Goal: Browse casually

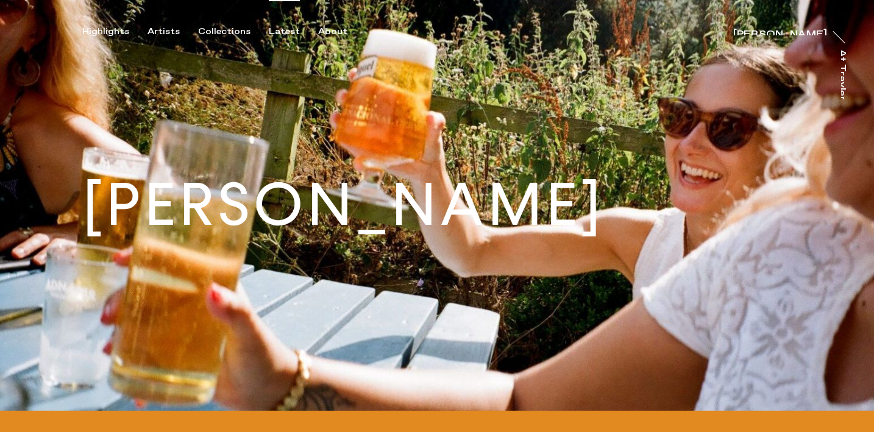
click at [269, 30] on div "Latest" at bounding box center [284, 31] width 31 height 11
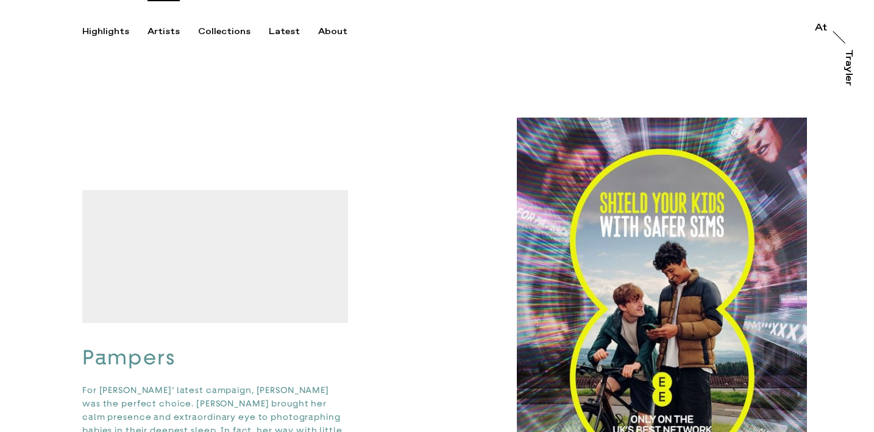
click at [168, 30] on div "Artists" at bounding box center [163, 31] width 32 height 11
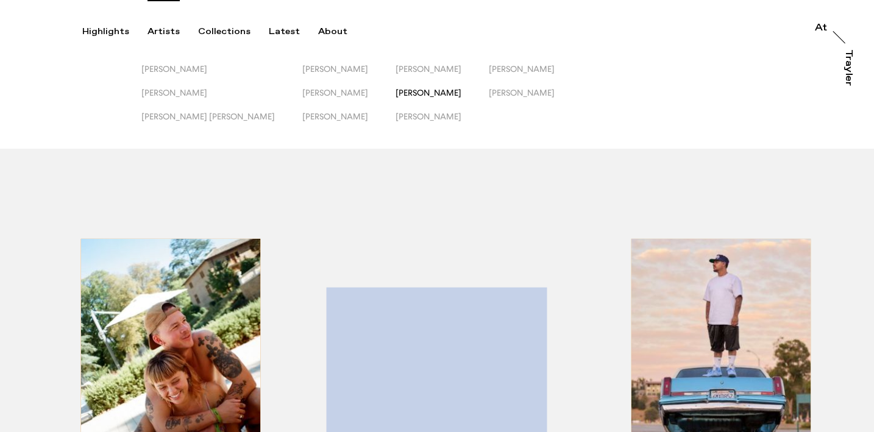
click at [396, 93] on span "[PERSON_NAME]" at bounding box center [429, 93] width 66 height 10
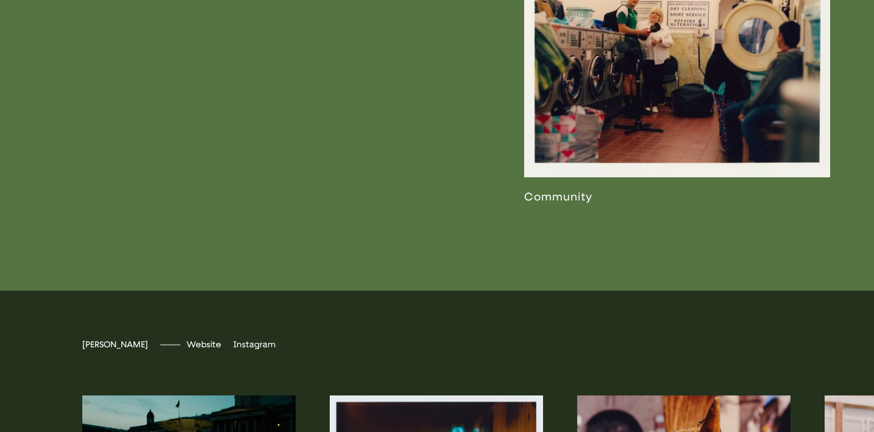
scroll to position [2731, 0]
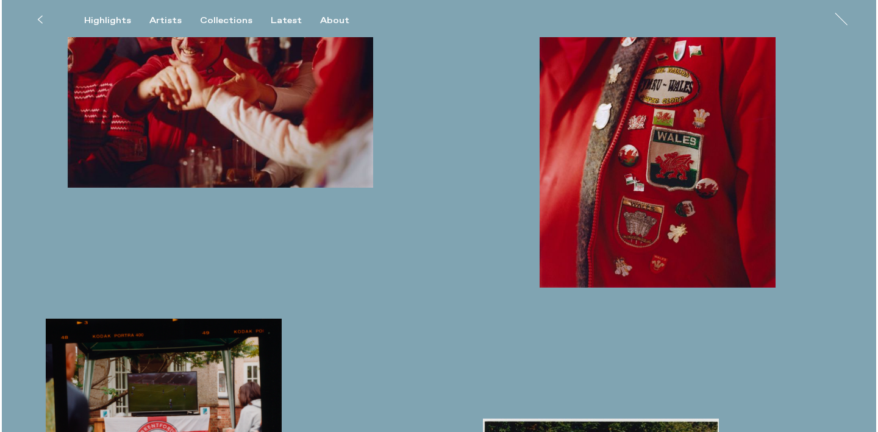
scroll to position [2181, 0]
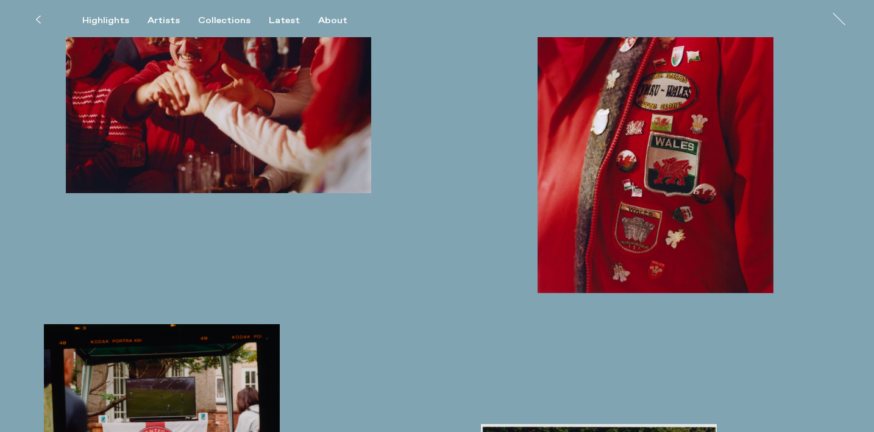
click at [354, 63] on img "button" at bounding box center [219, 72] width 306 height 239
